Goal: Transaction & Acquisition: Purchase product/service

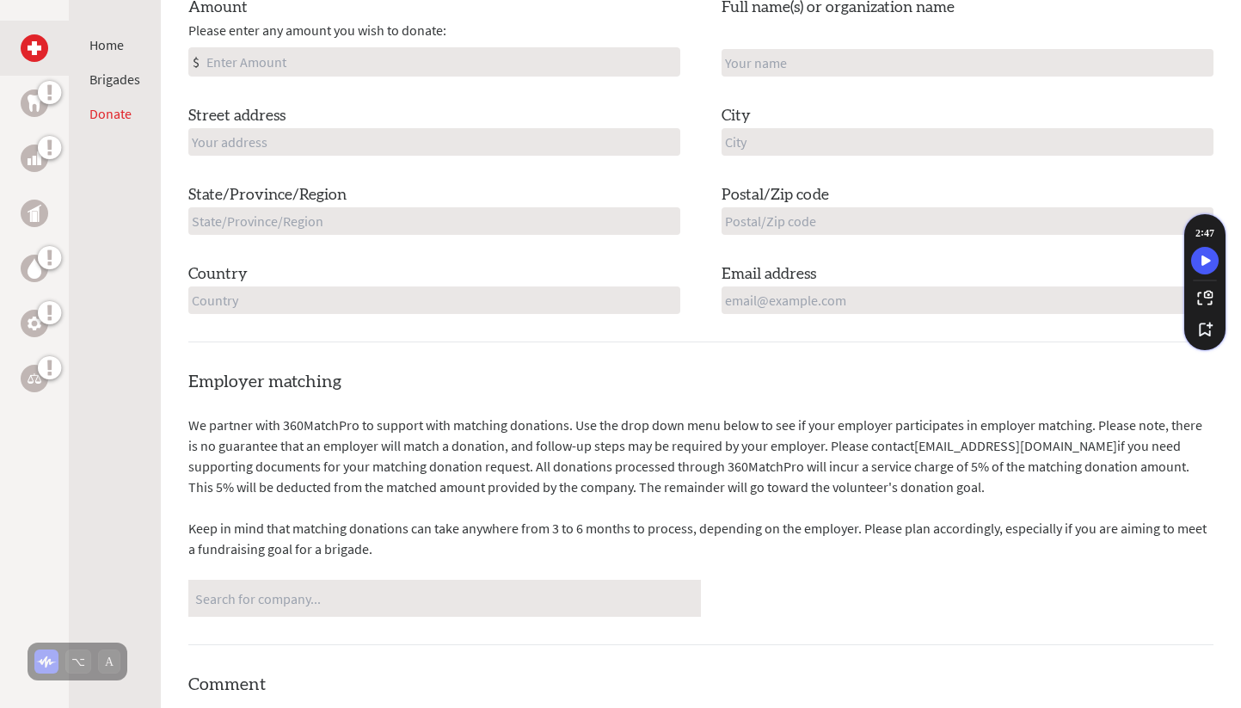
scroll to position [466, 0]
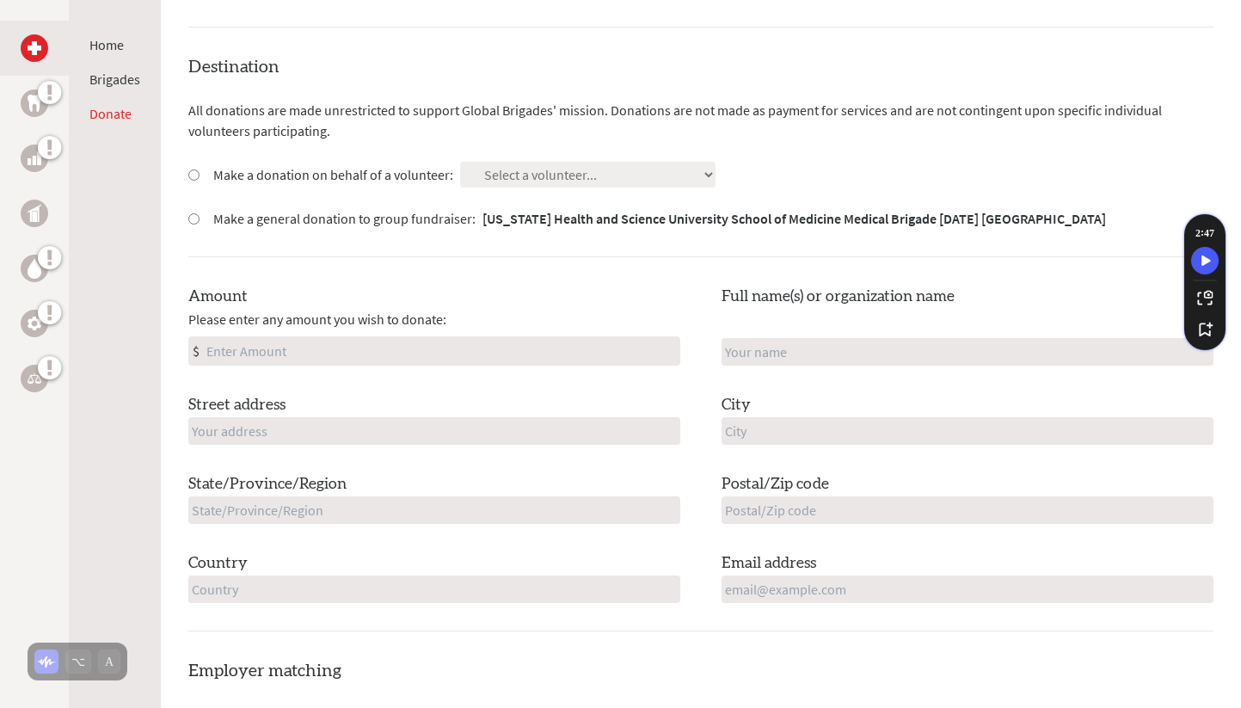
click at [518, 163] on div "Destination All donations are made unrestricted to support Global Brigades' mis…" at bounding box center [700, 343] width 1025 height 576
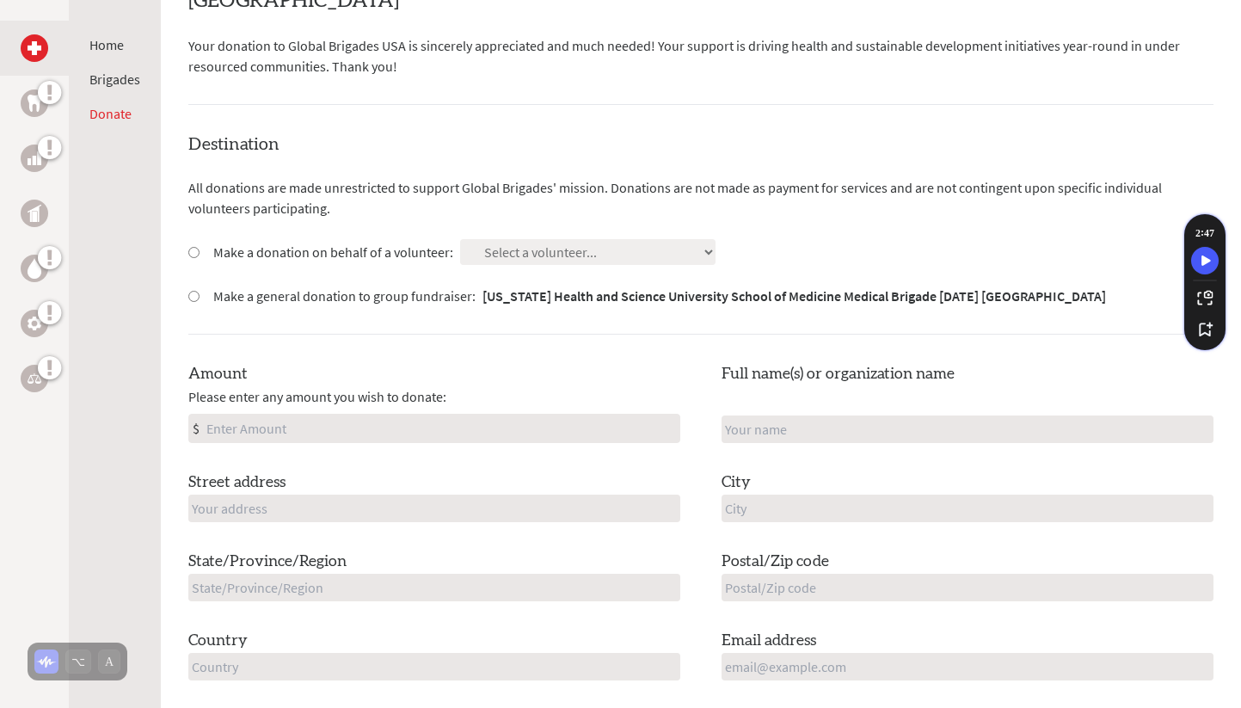
scroll to position [333, 0]
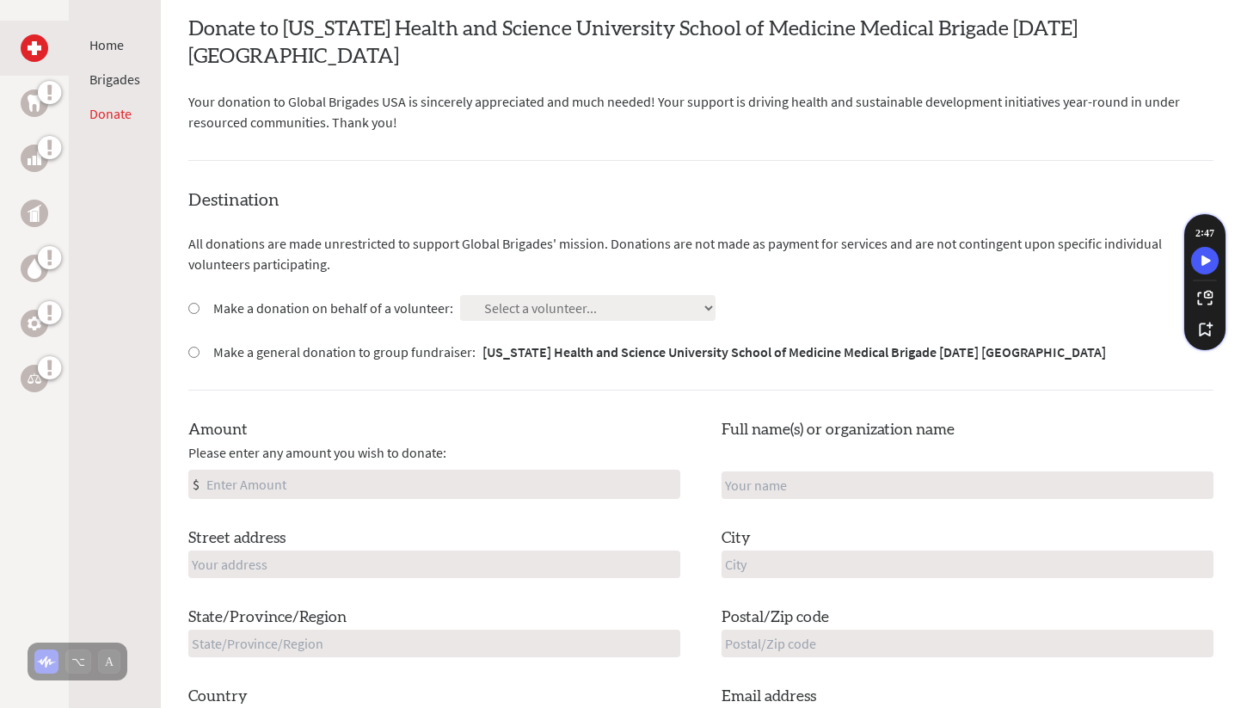
click at [404, 298] on label "Make a donation on behalf of a volunteer:" at bounding box center [333, 308] width 240 height 21
click at [200, 303] on input "Make a donation on behalf of a volunteer:" at bounding box center [193, 308] width 11 height 11
radio input "true"
click at [546, 264] on div "Destination All donations are made unrestricted to support Global Brigades' mis…" at bounding box center [700, 476] width 1025 height 576
click at [541, 292] on div "Destination All donations are made unrestricted to support Global Brigades' mis…" at bounding box center [700, 476] width 1025 height 576
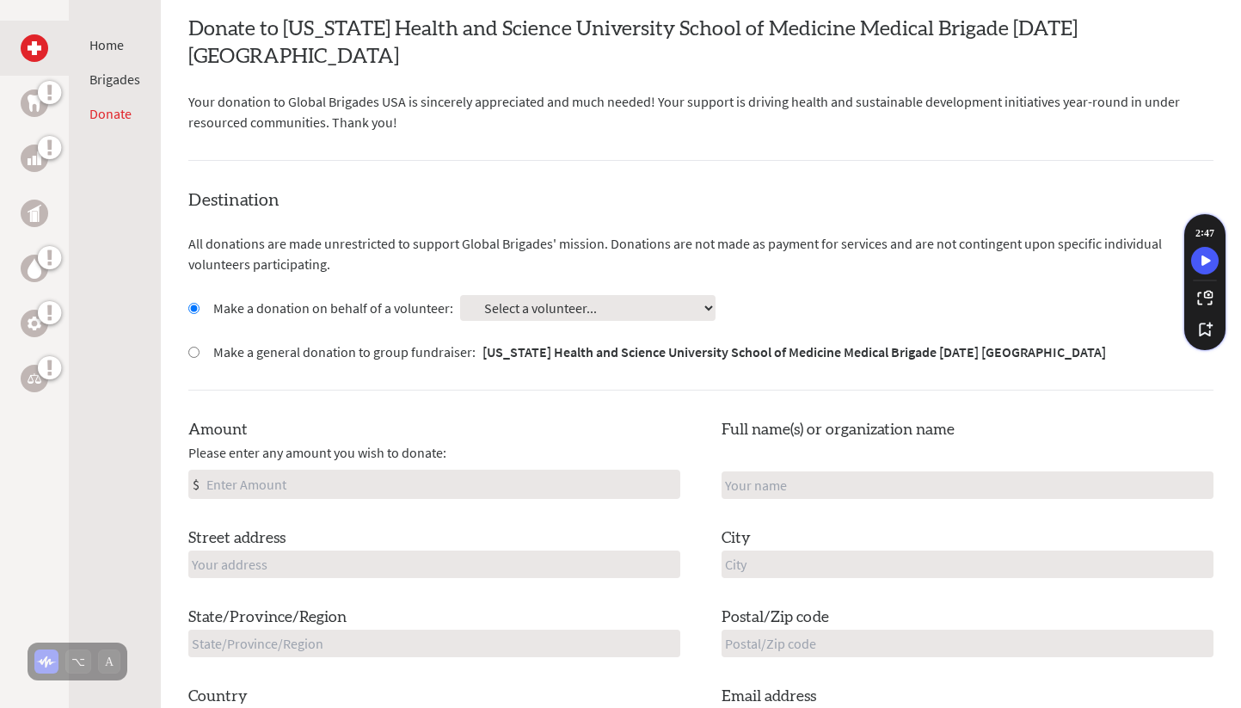
click at [554, 295] on select "Select a volunteer... [PERSON_NAME][GEOGRAPHIC_DATA] [PERSON_NAME] [PERSON_NAME…" at bounding box center [587, 308] width 255 height 26
select select "DD32B1DA-38E3-11F0-B8AC-42010A400003"
click at [460, 295] on select "Select a volunteer... [PERSON_NAME][GEOGRAPHIC_DATA] [PERSON_NAME] [PERSON_NAME…" at bounding box center [587, 308] width 255 height 26
click at [444, 440] on div "Amount Please enter any amount you wish to donate: $" at bounding box center [434, 458] width 492 height 81
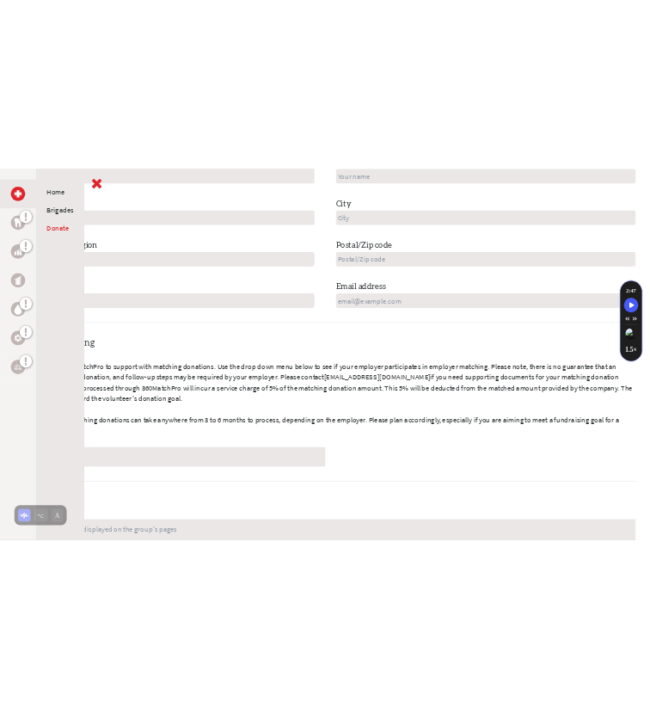
scroll to position [775, 0]
